Goal: Find specific page/section: Find specific page/section

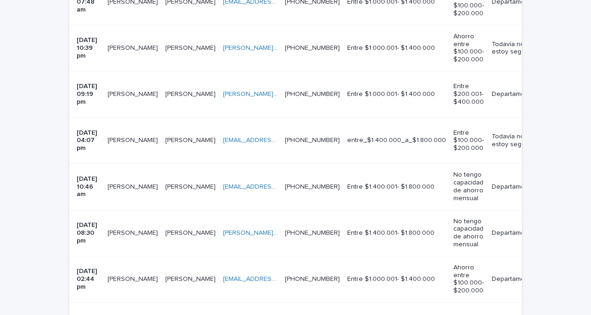
scroll to position [903, 0]
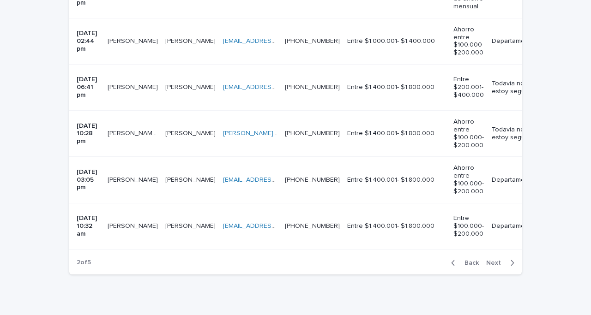
click at [464, 260] on span "Back" at bounding box center [469, 263] width 20 height 6
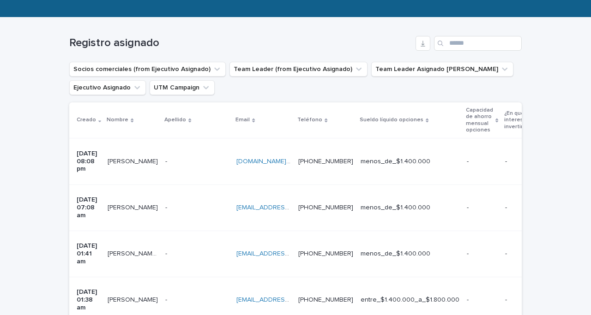
scroll to position [129, 0]
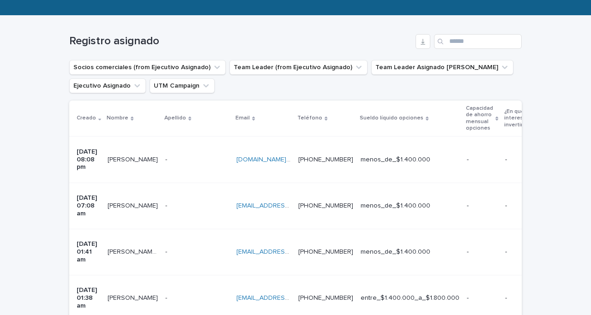
click at [184, 158] on div "- -" at bounding box center [197, 159] width 64 height 15
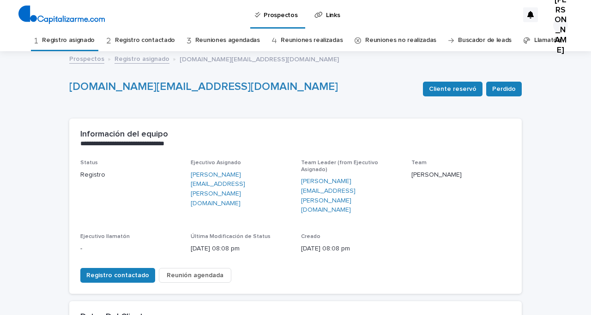
click at [94, 41] on link "Registro asignado" at bounding box center [68, 41] width 53 height 22
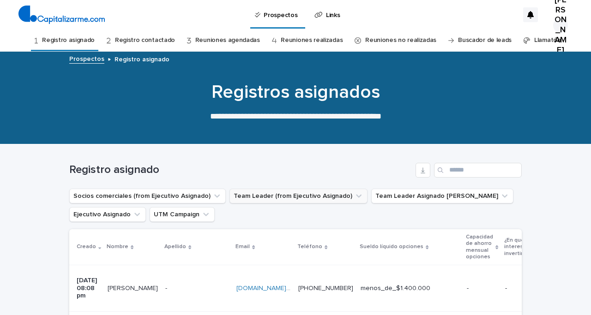
scroll to position [21, 0]
